Goal: Task Accomplishment & Management: Use online tool/utility

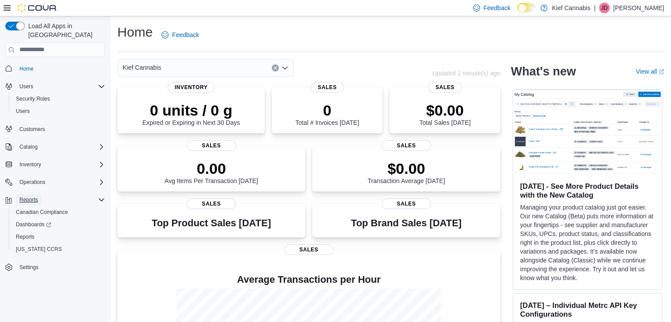
click at [32, 196] on span "Reports" at bounding box center [28, 199] width 19 height 7
click at [26, 196] on span "Reports" at bounding box center [28, 199] width 19 height 7
click at [32, 234] on span "Reports" at bounding box center [25, 237] width 19 height 7
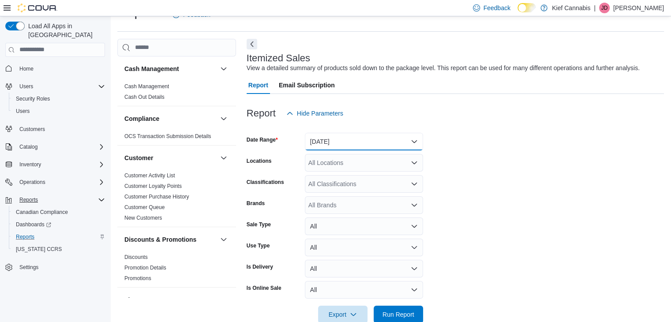
click at [370, 140] on button "[DATE]" at bounding box center [364, 142] width 118 height 18
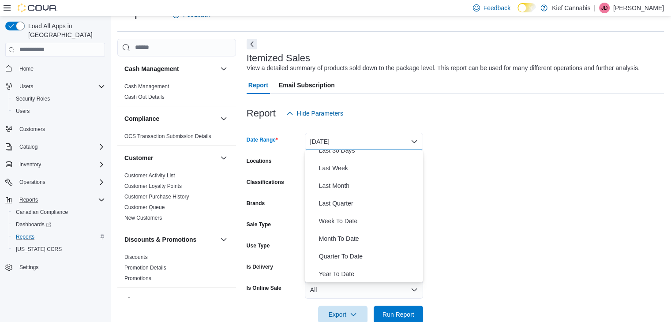
scroll to position [132, 0]
click at [343, 234] on span "Month To Date" at bounding box center [369, 238] width 101 height 11
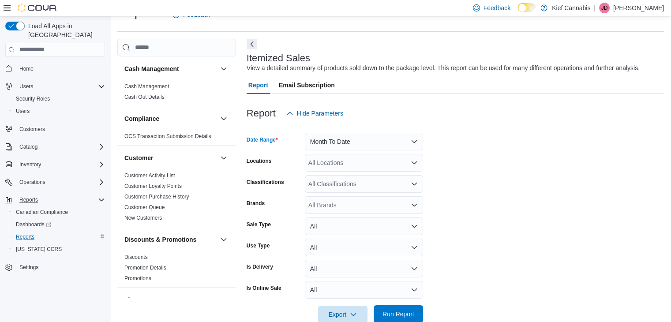
click at [394, 310] on span "Run Report" at bounding box center [399, 314] width 32 height 9
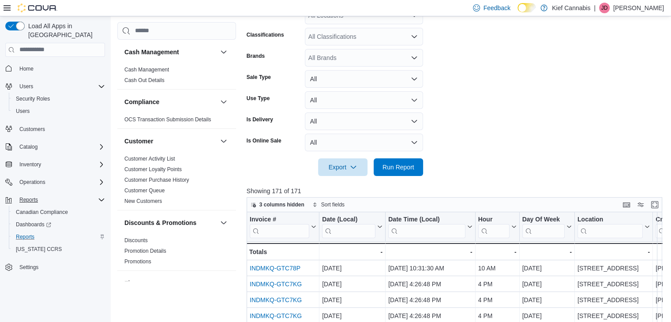
scroll to position [88, 0]
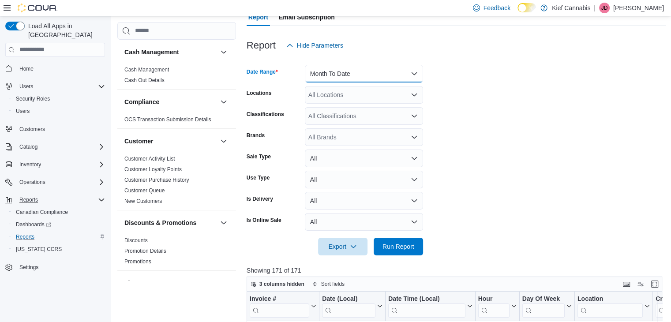
click at [412, 73] on button "Month To Date" at bounding box center [364, 74] width 118 height 18
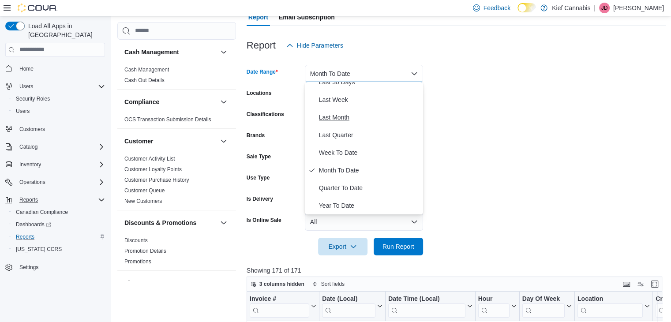
scroll to position [0, 0]
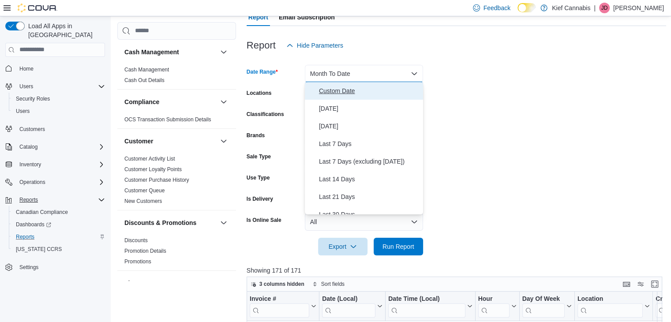
click at [341, 92] on span "Custom Date" at bounding box center [369, 91] width 101 height 11
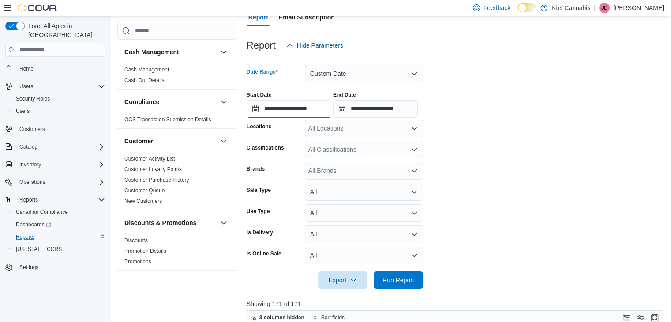
click at [317, 111] on input "**********" at bounding box center [289, 109] width 85 height 18
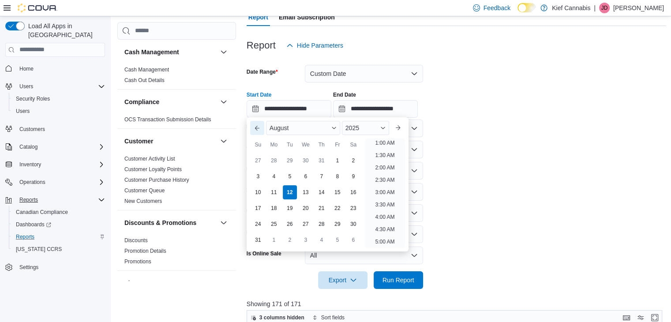
click at [259, 128] on button "Previous Month" at bounding box center [257, 128] width 14 height 14
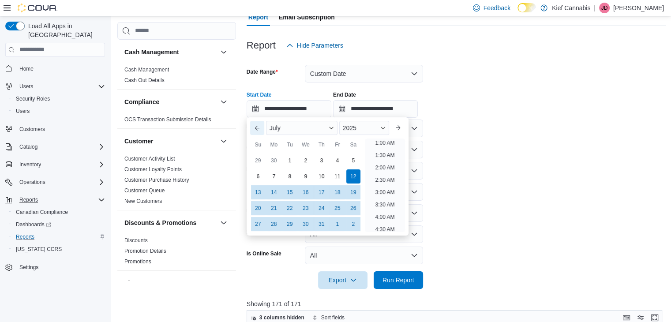
scroll to position [2, 0]
click at [259, 128] on button "Previous Month" at bounding box center [257, 128] width 14 height 14
click at [404, 125] on button "Next month" at bounding box center [398, 128] width 14 height 14
click at [286, 161] on div "1" at bounding box center [289, 160] width 15 height 15
type input "**********"
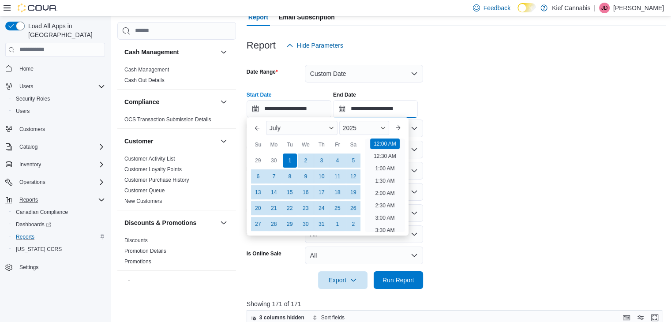
click at [369, 110] on input "**********" at bounding box center [375, 109] width 85 height 18
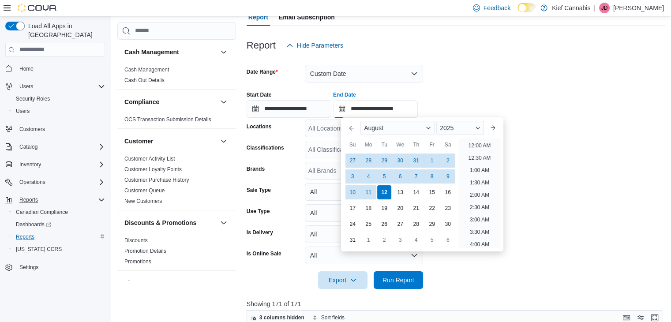
scroll to position [486, 0]
click at [354, 130] on button "Previous Month" at bounding box center [352, 128] width 14 height 14
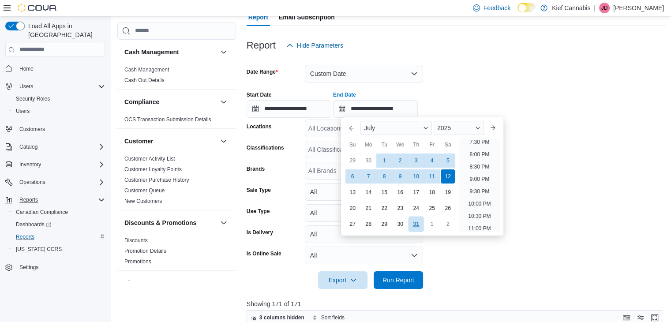
click at [418, 227] on div "31" at bounding box center [416, 224] width 15 height 15
type input "**********"
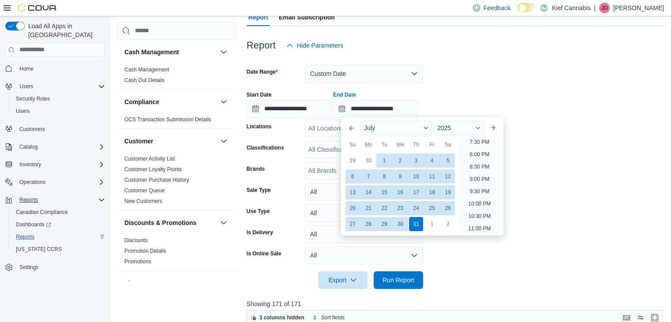
click at [539, 265] on div at bounding box center [457, 267] width 420 height 7
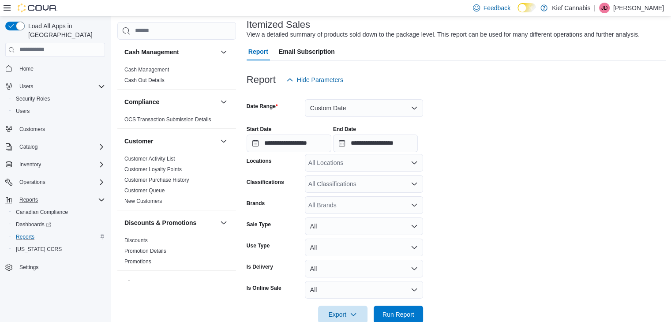
scroll to position [0, 0]
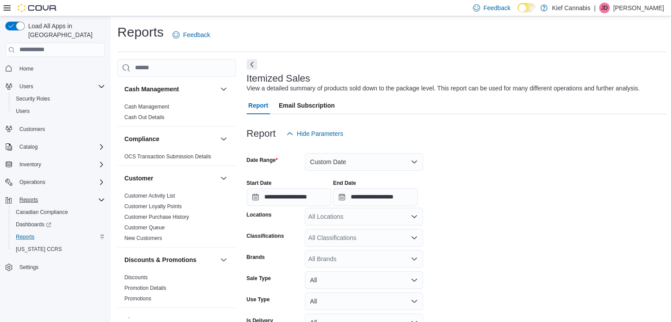
click at [473, 250] on form "**********" at bounding box center [457, 260] width 420 height 235
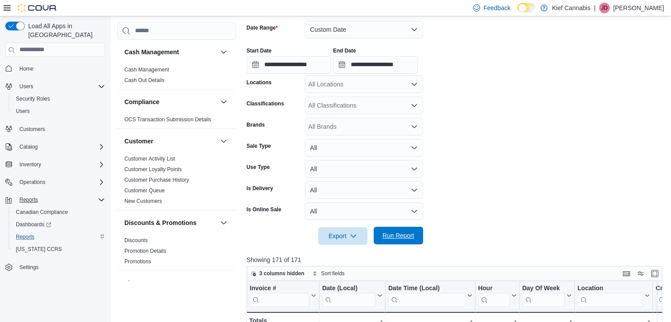
click at [396, 239] on span "Run Report" at bounding box center [399, 235] width 32 height 9
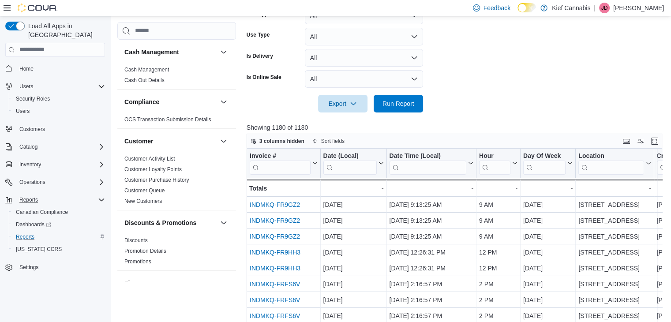
scroll to position [177, 0]
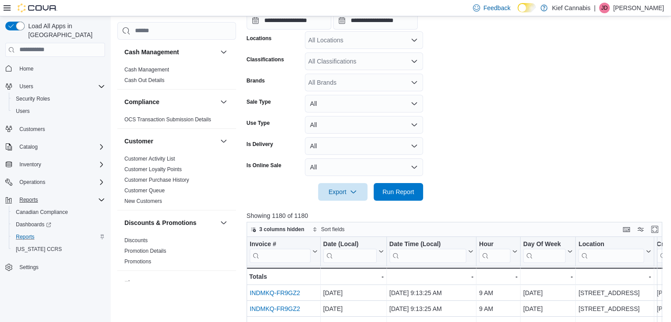
click at [317, 81] on div "All Brands" at bounding box center [364, 83] width 118 height 18
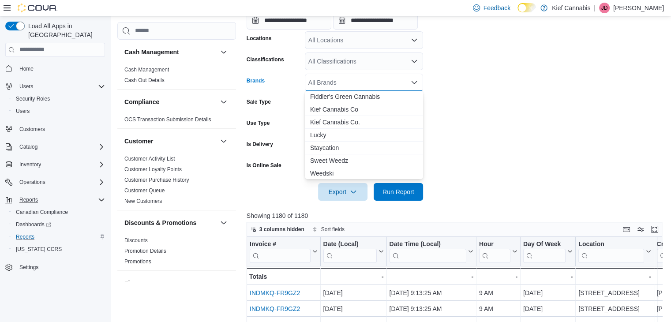
scroll to position [65, 0]
click at [327, 171] on span "Weedski" at bounding box center [364, 172] width 108 height 9
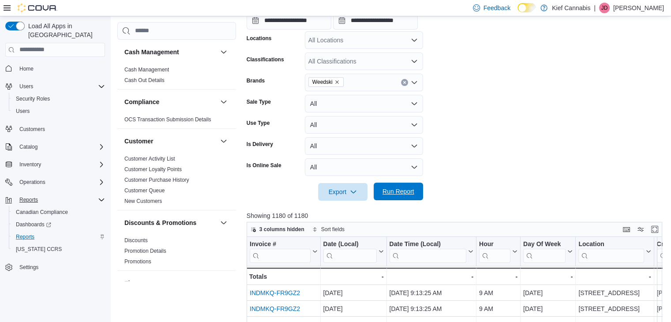
click at [397, 189] on span "Run Report" at bounding box center [399, 191] width 32 height 9
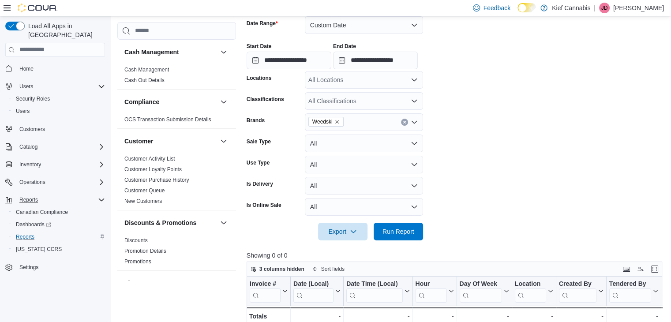
scroll to position [44, 0]
